Goal: Transaction & Acquisition: Purchase product/service

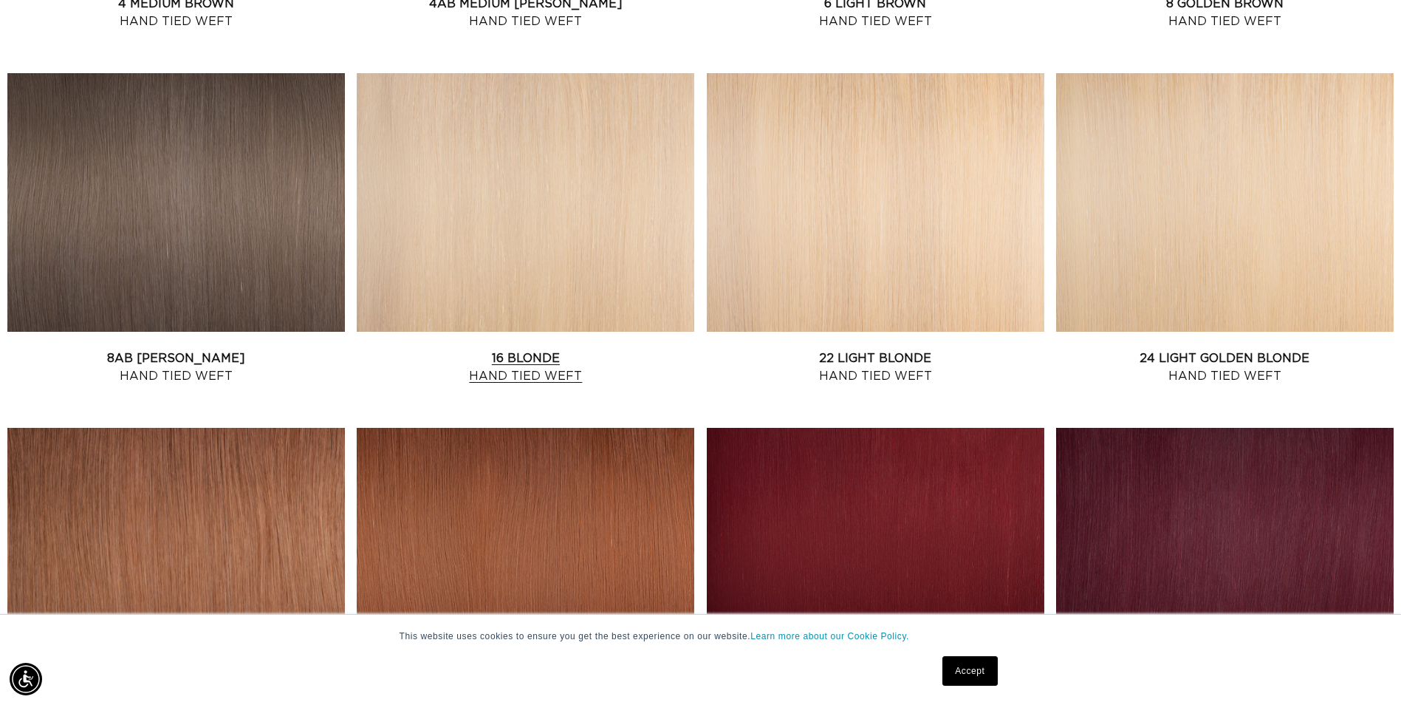
scroll to position [1329, 0]
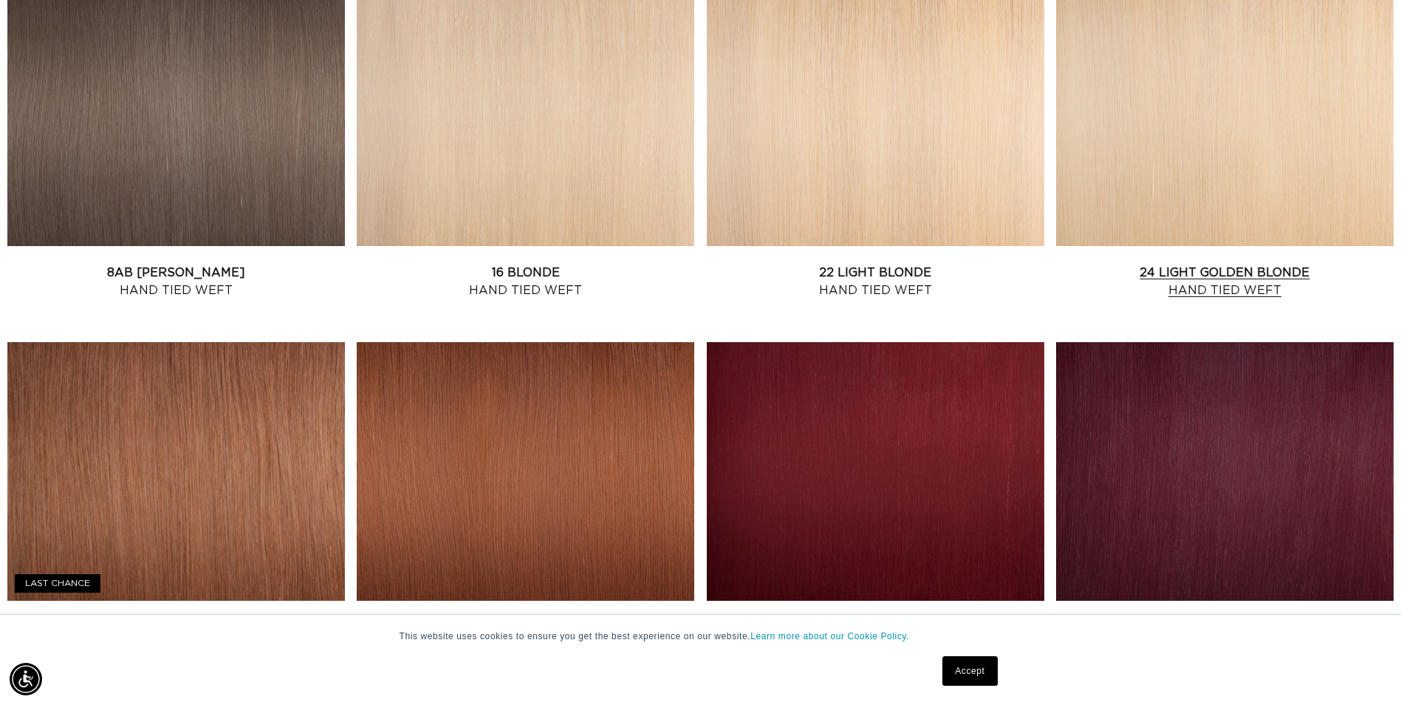
click at [1226, 264] on link "24 Light Golden Blonde Hand Tied Weft" at bounding box center [1225, 281] width 338 height 35
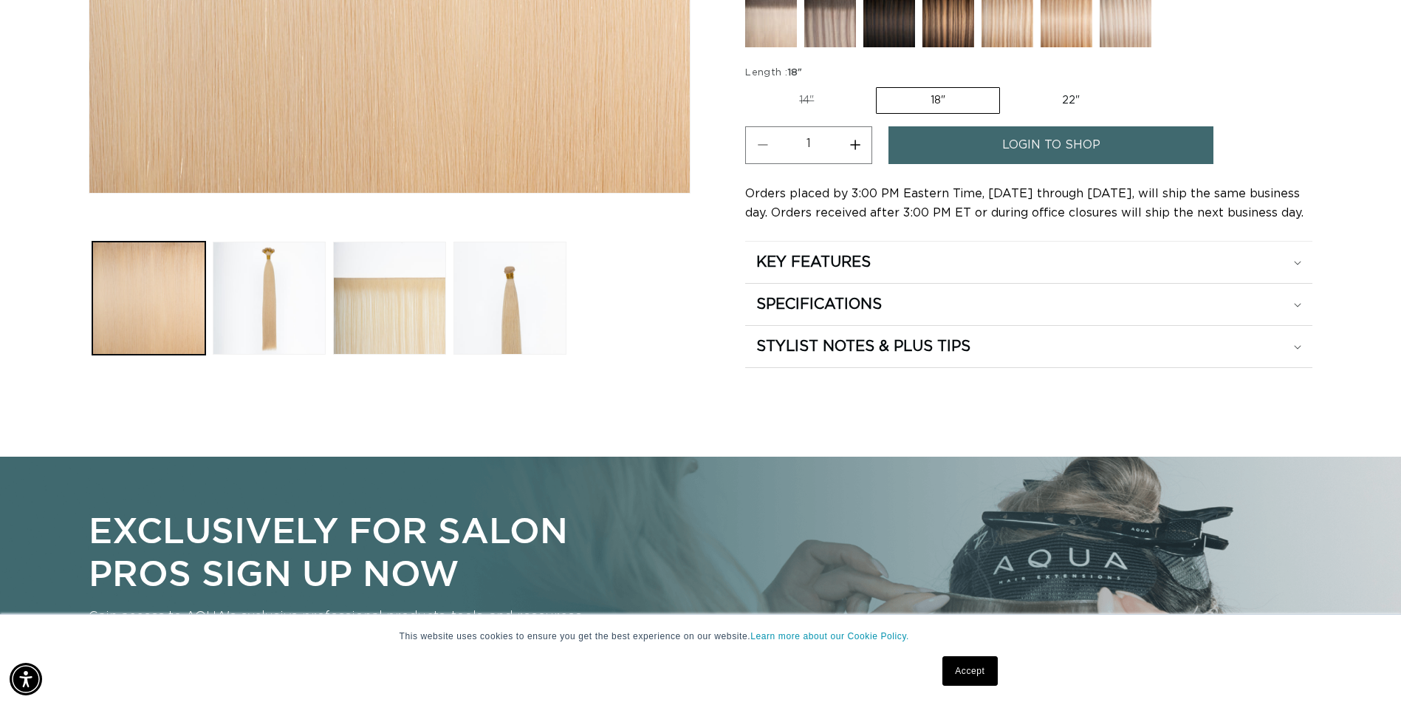
scroll to position [0, 1296]
click at [1018, 145] on span "login to shop" at bounding box center [1051, 145] width 98 height 38
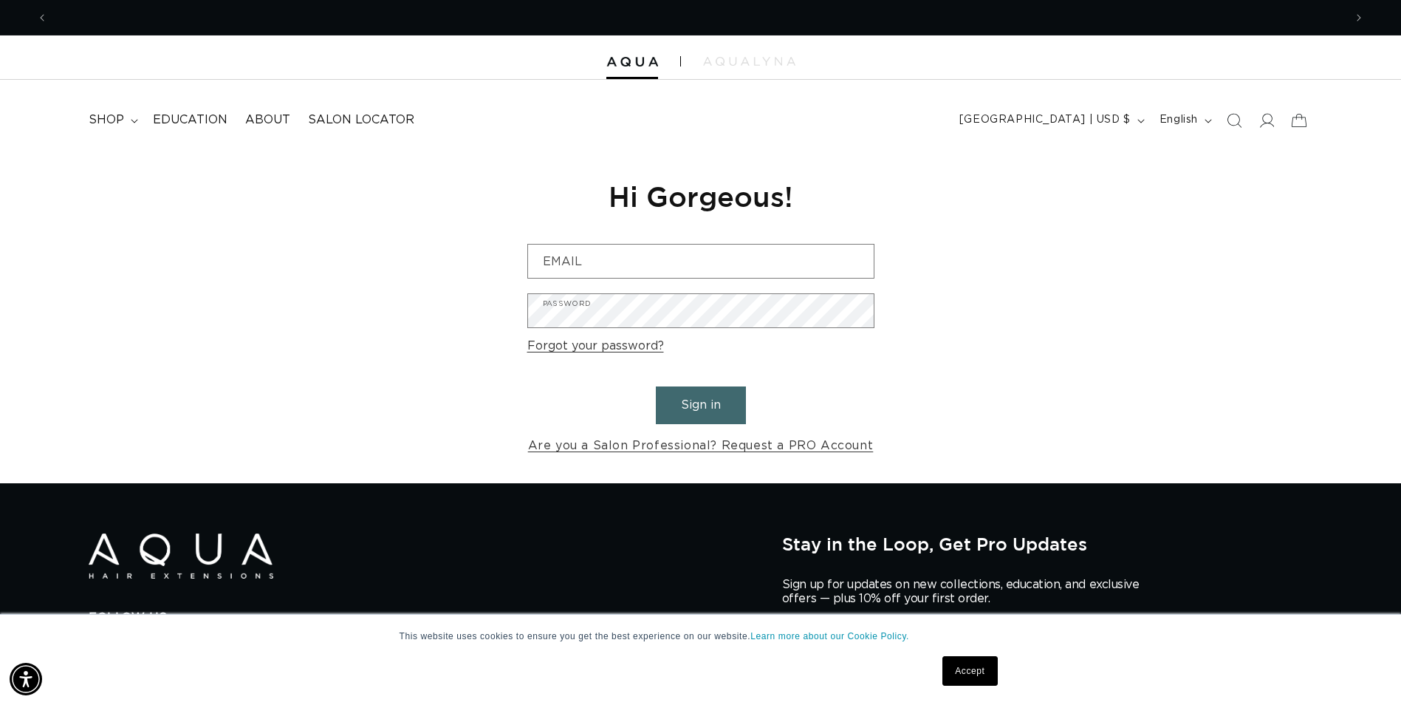
scroll to position [0, 1296]
